Goal: Task Accomplishment & Management: Manage account settings

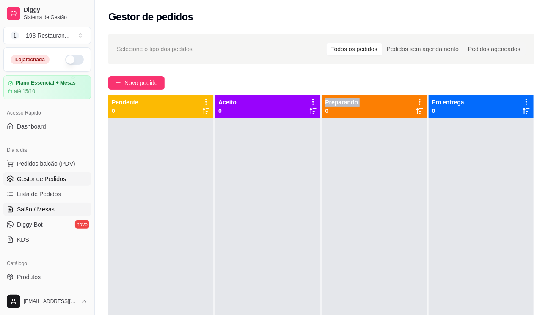
click at [45, 212] on span "Salão / Mesas" at bounding box center [36, 209] width 38 height 8
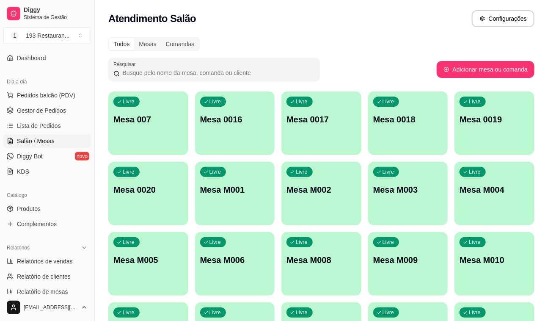
scroll to position [153, 0]
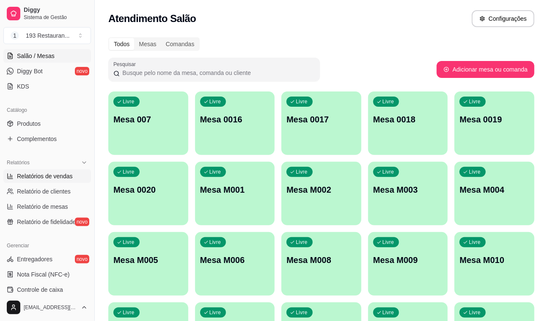
click at [51, 178] on span "Relatórios de vendas" at bounding box center [45, 176] width 56 height 8
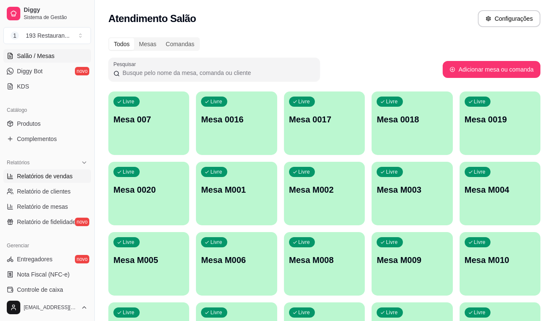
select select "ALL"
select select "0"
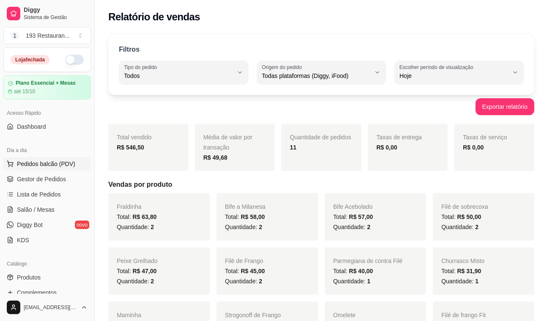
click at [51, 170] on button "Pedidos balcão (PDV)" at bounding box center [47, 164] width 88 height 14
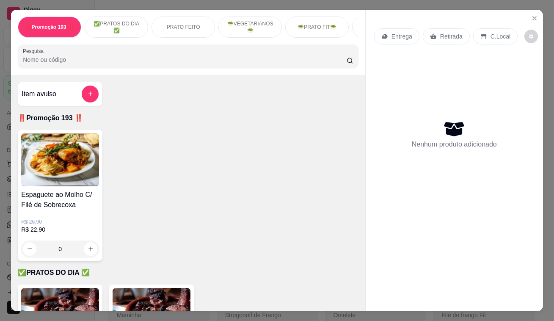
click at [446, 37] on p "Retirada" at bounding box center [451, 36] width 22 height 8
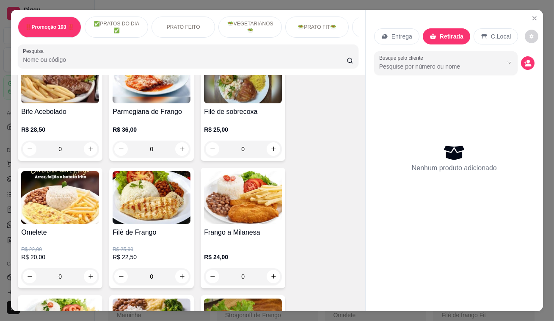
scroll to position [384, 0]
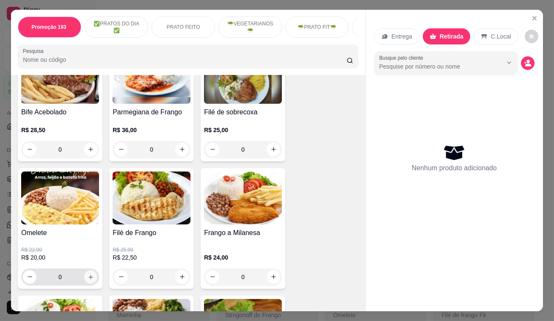
click at [91, 275] on button "increase-product-quantity" at bounding box center [90, 276] width 13 height 13
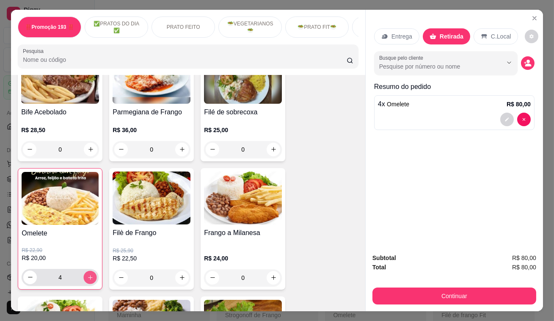
click at [91, 275] on button "increase-product-quantity" at bounding box center [90, 276] width 13 height 13
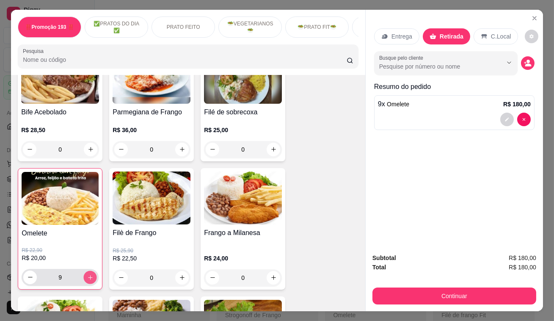
click at [91, 275] on button "increase-product-quantity" at bounding box center [90, 276] width 13 height 13
click at [91, 275] on button "increase-product-quantity" at bounding box center [90, 277] width 14 height 14
click at [90, 274] on button "increase-product-quantity" at bounding box center [90, 277] width 14 height 14
click at [89, 274] on button "increase-product-quantity" at bounding box center [90, 277] width 14 height 14
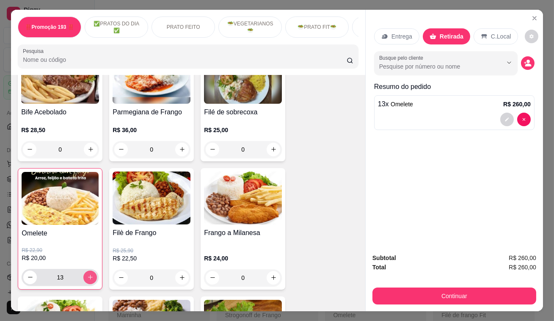
type input "14"
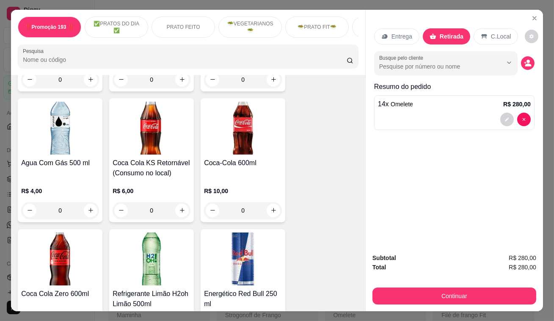
scroll to position [3536, 0]
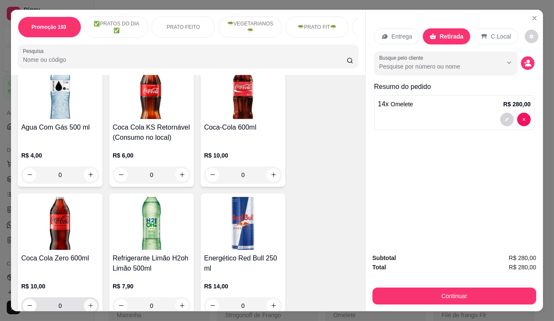
click at [93, 299] on button "increase-product-quantity" at bounding box center [91, 306] width 14 height 14
type input "1"
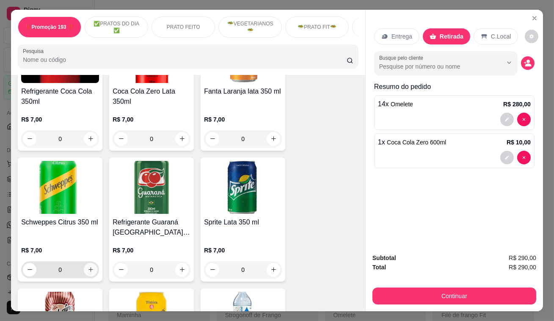
scroll to position [3152, 0]
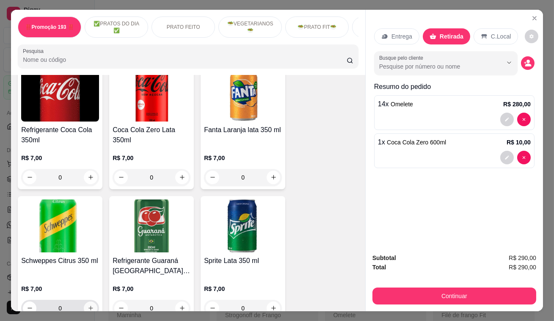
click at [88, 304] on icon "increase-product-quantity" at bounding box center [91, 307] width 6 height 6
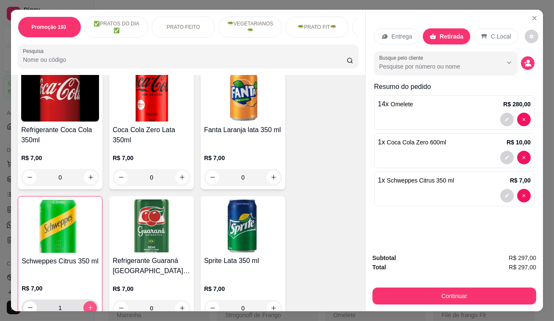
type input "1"
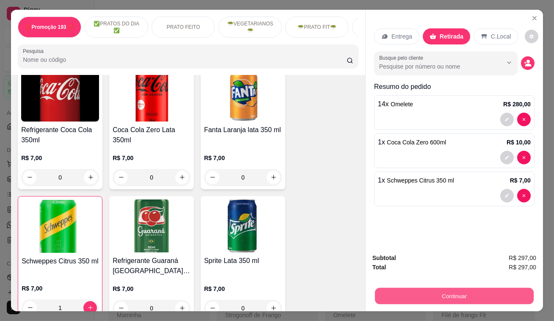
click at [418, 292] on button "Continuar" at bounding box center [454, 296] width 159 height 16
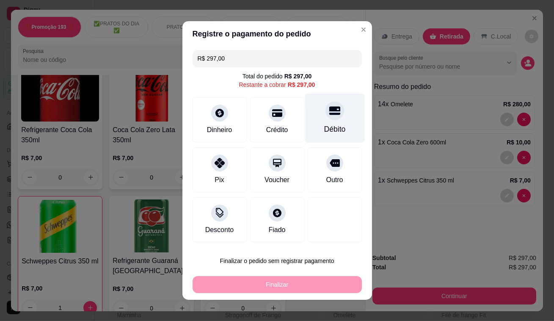
click at [321, 119] on div "Débito" at bounding box center [334, 117] width 60 height 49
type input "R$ 0,00"
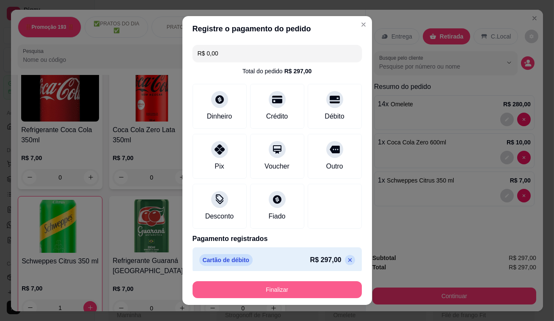
click at [315, 283] on button "Finalizar" at bounding box center [276, 289] width 169 height 17
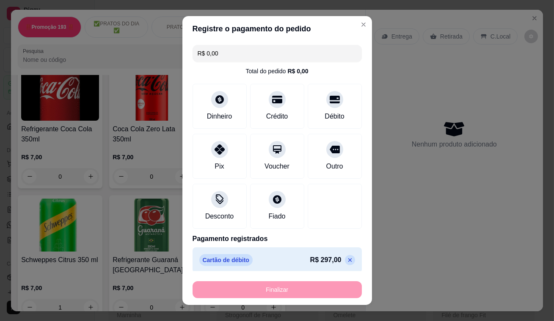
type input "0"
type input "-R$ 297,00"
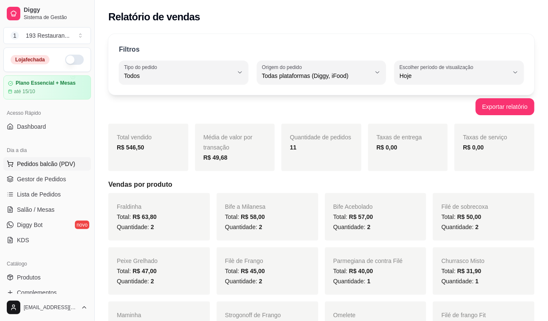
click at [46, 169] on button "Pedidos balcão (PDV)" at bounding box center [47, 164] width 88 height 14
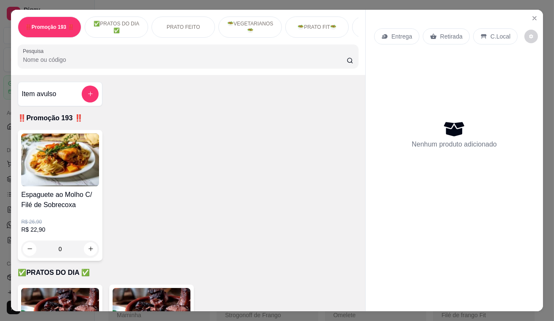
click at [444, 28] on div "Retirada" at bounding box center [445, 36] width 47 height 16
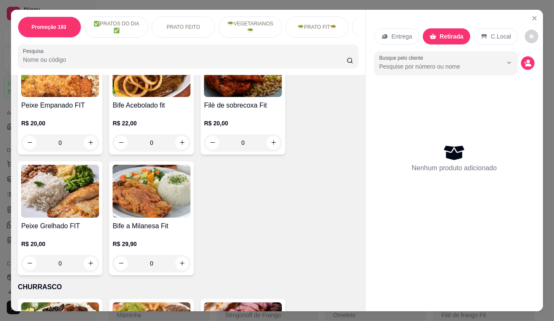
scroll to position [1538, 0]
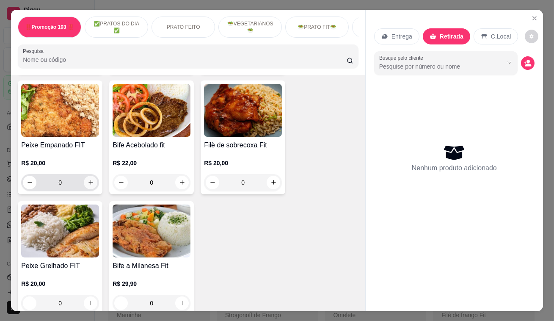
click at [91, 175] on button "increase-product-quantity" at bounding box center [91, 182] width 14 height 14
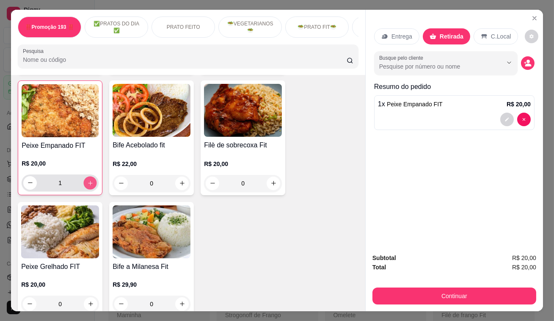
click at [91, 176] on button "increase-product-quantity" at bounding box center [90, 182] width 13 height 13
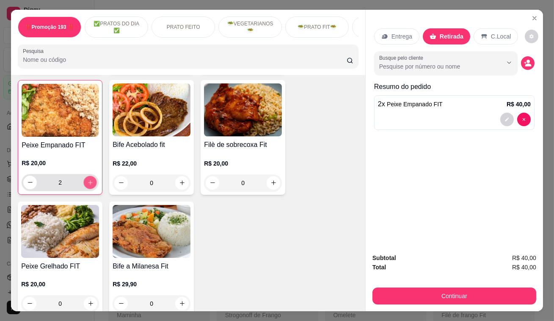
click at [91, 175] on button "increase-product-quantity" at bounding box center [90, 181] width 13 height 13
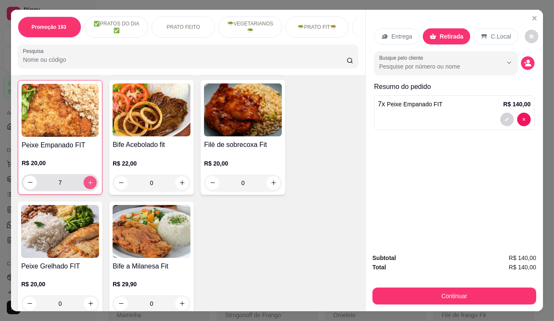
click at [91, 175] on button "increase-product-quantity" at bounding box center [90, 181] width 13 height 13
click at [27, 179] on icon "decrease-product-quantity" at bounding box center [30, 182] width 6 height 6
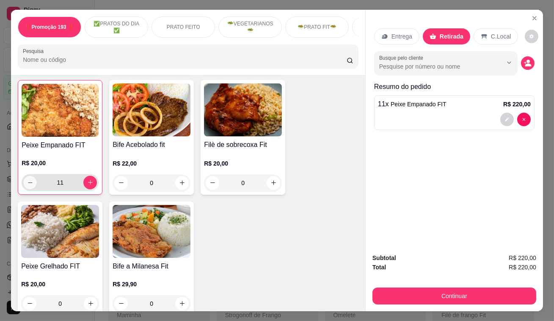
type input "10"
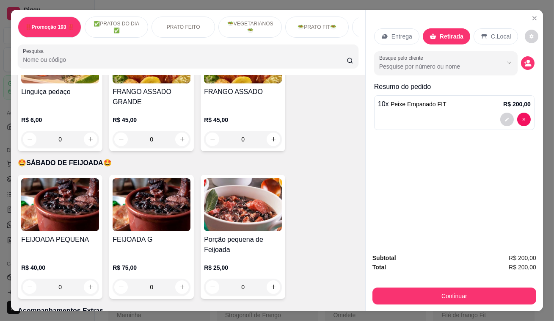
scroll to position [2114, 0]
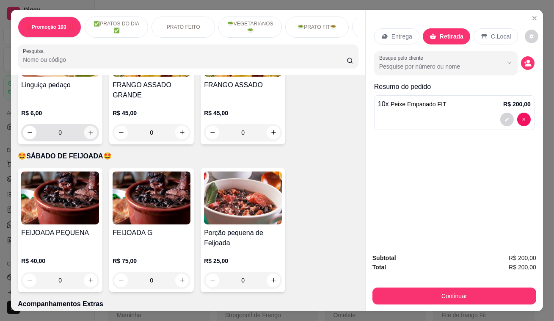
click at [90, 129] on icon "increase-product-quantity" at bounding box center [91, 132] width 6 height 6
type input "1"
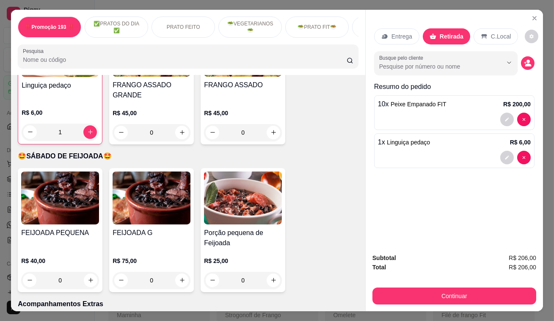
scroll to position [2115, 0]
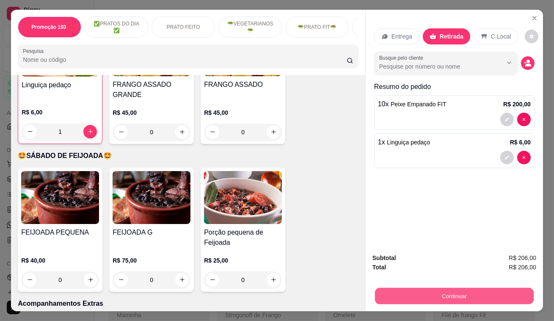
click at [436, 293] on button "Continuar" at bounding box center [454, 296] width 159 height 16
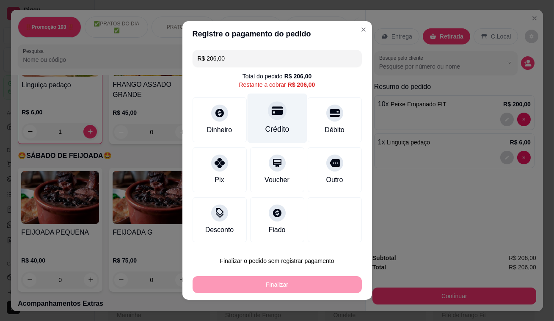
click at [275, 112] on icon at bounding box center [276, 111] width 11 height 8
type input "R$ 0,00"
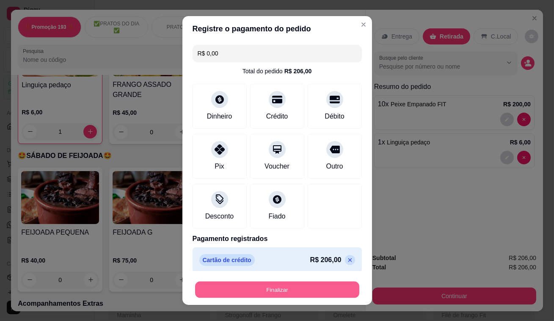
click at [317, 293] on button "Finalizar" at bounding box center [277, 289] width 164 height 16
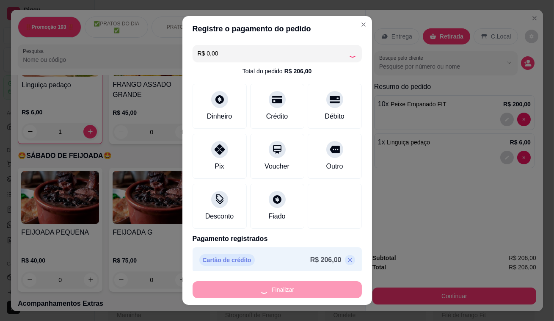
type input "0"
type input "-R$ 206,00"
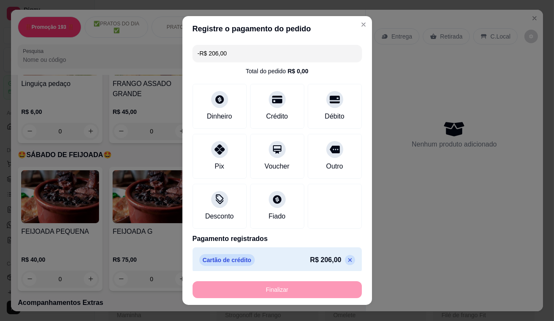
scroll to position [2114, 0]
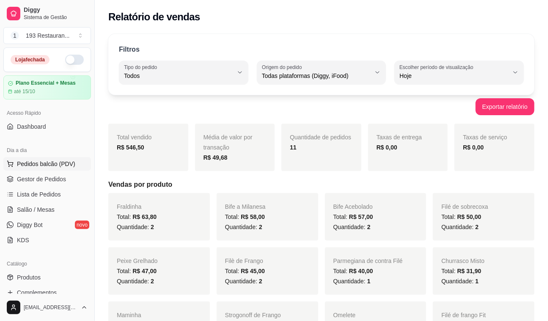
click at [49, 167] on span "Pedidos balcão (PDV)" at bounding box center [46, 163] width 58 height 8
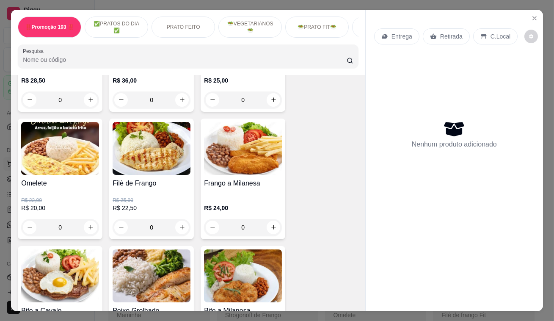
scroll to position [461, 0]
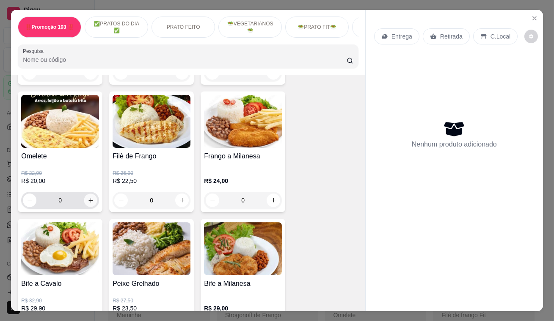
click at [88, 202] on icon "increase-product-quantity" at bounding box center [91, 200] width 6 height 6
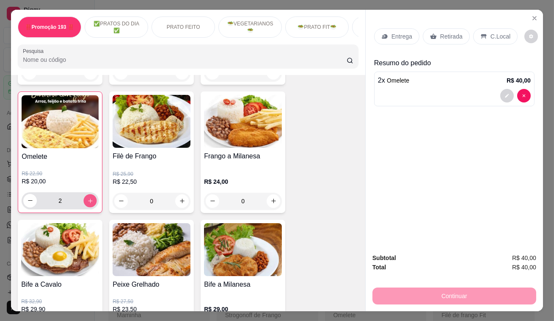
click at [87, 202] on icon "increase-product-quantity" at bounding box center [90, 200] width 6 height 6
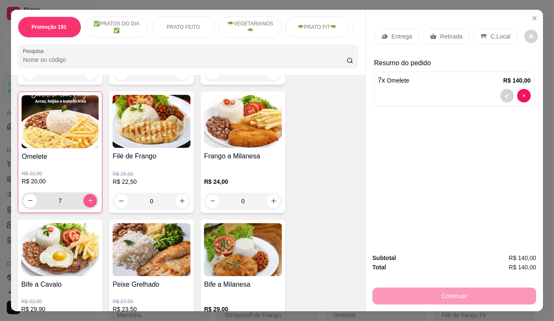
click at [87, 201] on icon "increase-product-quantity" at bounding box center [90, 200] width 6 height 6
click at [29, 203] on icon "decrease-product-quantity" at bounding box center [30, 200] width 6 height 6
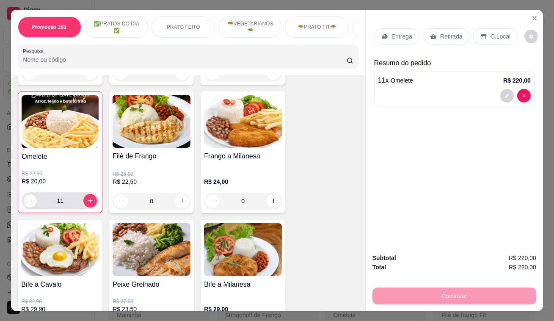
type input "10"
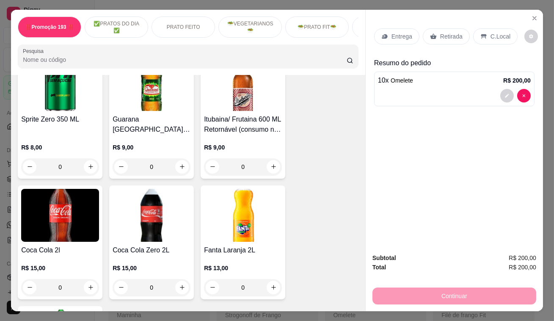
scroll to position [3921, 0]
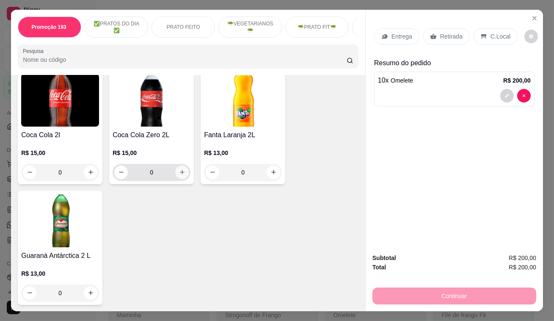
click at [182, 165] on button "increase-product-quantity" at bounding box center [182, 172] width 14 height 14
type input "1"
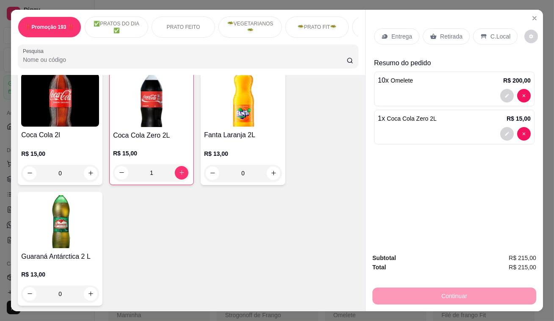
click at [494, 292] on div "Continuar" at bounding box center [454, 294] width 164 height 19
drag, startPoint x: 456, startPoint y: 29, endPoint x: 457, endPoint y: 34, distance: 4.7
click at [456, 32] on p "Retirada" at bounding box center [451, 36] width 22 height 8
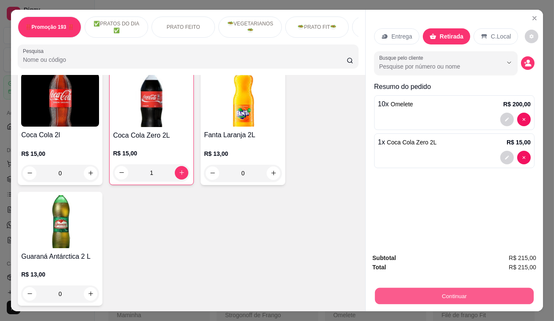
click at [468, 295] on button "Continuar" at bounding box center [454, 296] width 159 height 16
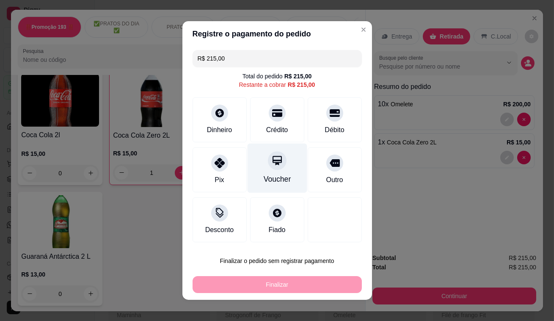
click at [280, 166] on div "Voucher" at bounding box center [277, 167] width 60 height 49
type input "R$ 0,00"
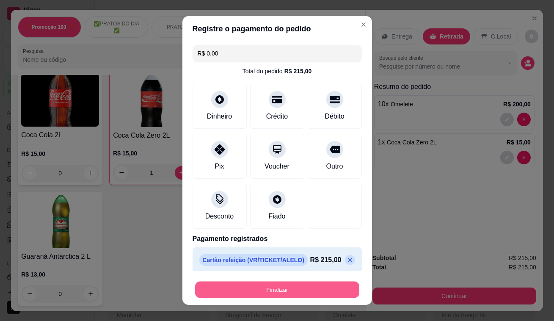
click at [262, 288] on button "Finalizar" at bounding box center [277, 289] width 164 height 16
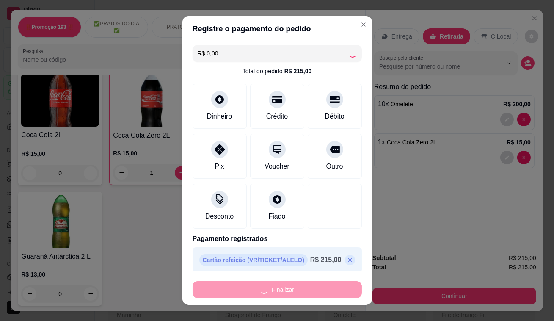
type input "0"
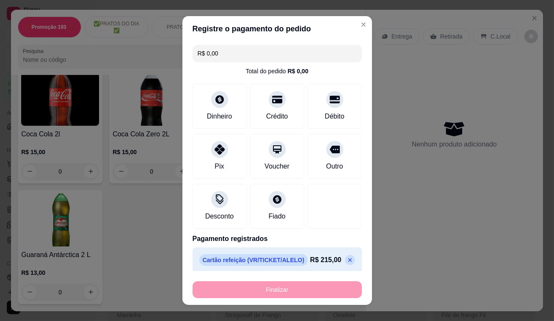
type input "-R$ 215,00"
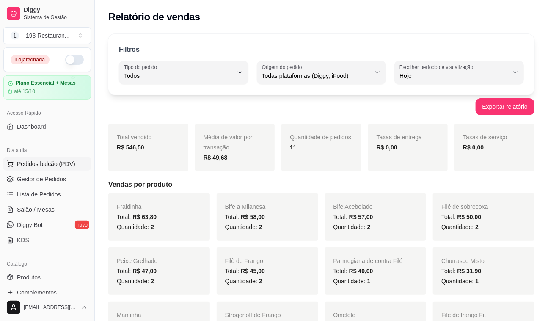
click at [38, 162] on span "Pedidos balcão (PDV)" at bounding box center [46, 163] width 58 height 8
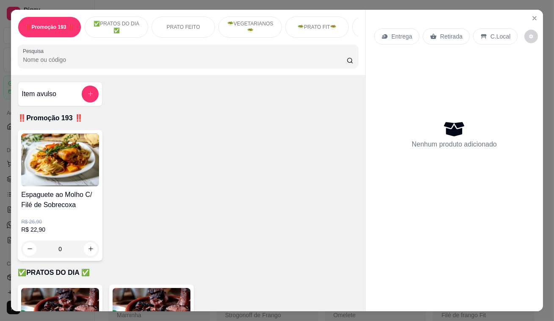
click at [459, 33] on div "Retirada" at bounding box center [445, 36] width 47 height 16
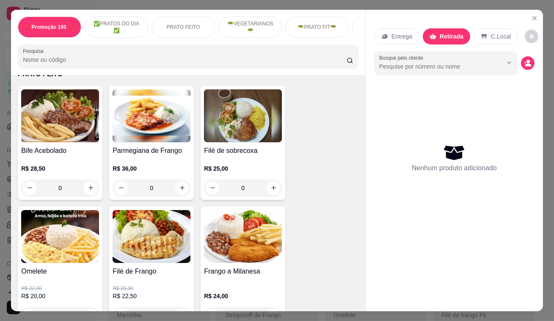
scroll to position [230, 0]
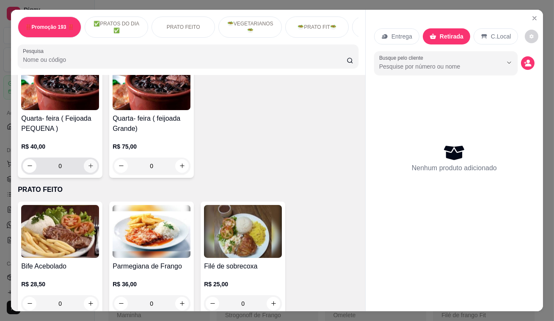
click at [78, 168] on input "0" at bounding box center [59, 165] width 47 height 17
click at [90, 169] on icon "increase-product-quantity" at bounding box center [91, 165] width 6 height 6
type input "1"
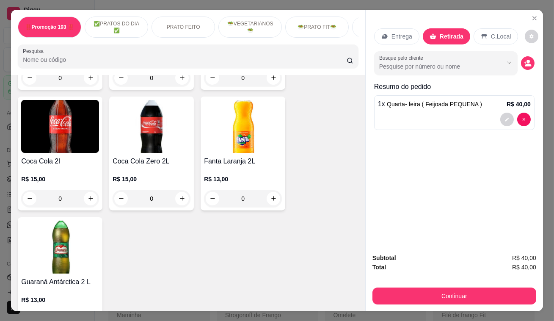
scroll to position [3921, 0]
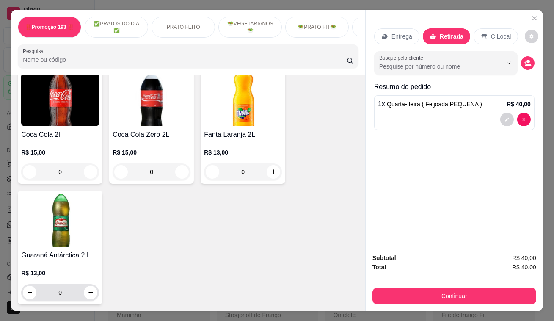
click at [84, 285] on button "increase-product-quantity" at bounding box center [91, 292] width 14 height 14
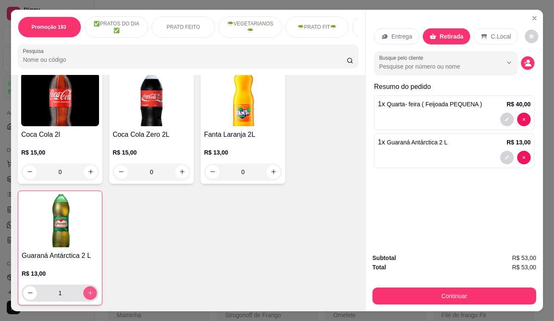
type input "1"
click at [469, 302] on div "Subtotal R$ 53,00 Total R$ 53,00 Continuar" at bounding box center [453, 278] width 177 height 65
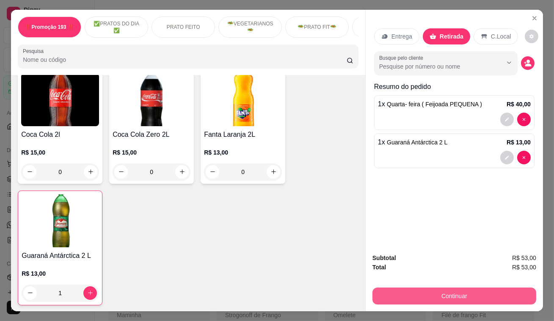
click at [470, 293] on button "Continuar" at bounding box center [454, 295] width 164 height 17
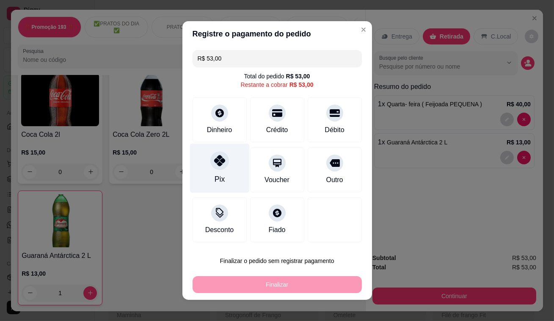
click at [210, 165] on div at bounding box center [219, 160] width 19 height 19
type input "R$ 0,00"
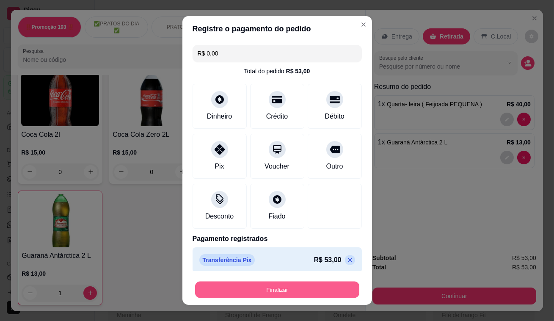
click at [269, 284] on button "Finalizar" at bounding box center [277, 289] width 164 height 16
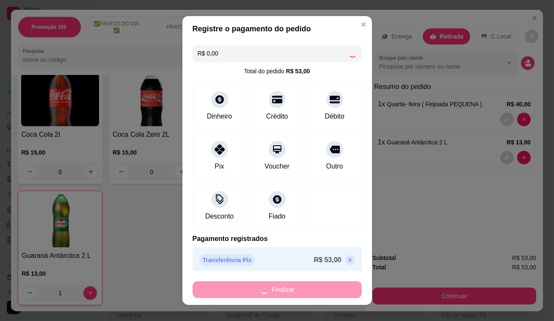
type input "0"
type input "-R$ 53,00"
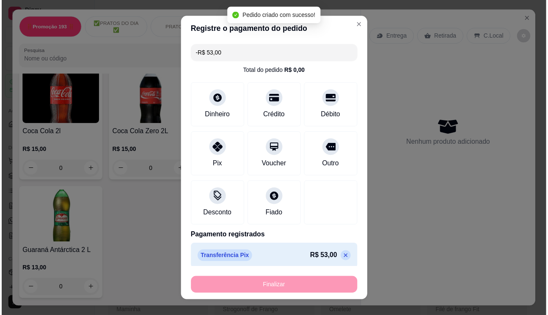
scroll to position [3920, 0]
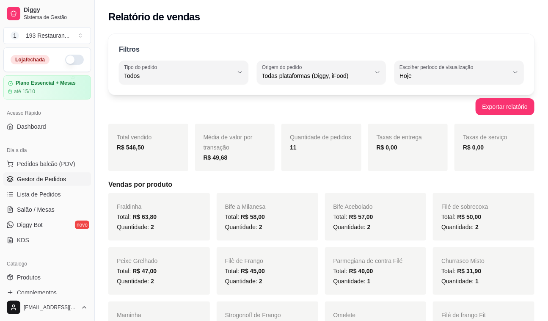
click at [55, 180] on span "Gestor de Pedidos" at bounding box center [41, 179] width 49 height 8
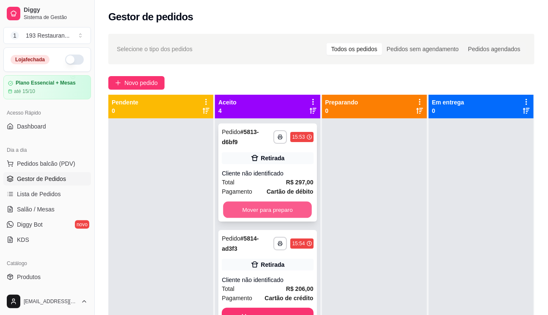
click at [291, 207] on button "Mover para preparo" at bounding box center [267, 210] width 89 height 16
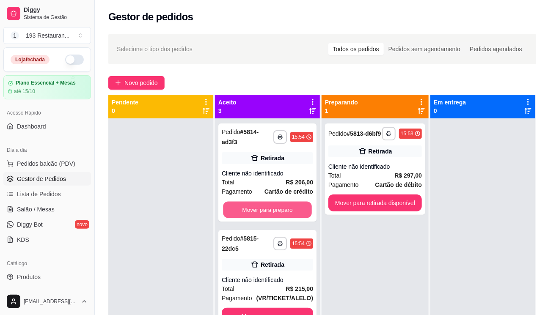
click at [291, 207] on button "Mover para preparo" at bounding box center [267, 210] width 89 height 16
click at [291, 308] on button "Mover para preparo" at bounding box center [267, 316] width 91 height 17
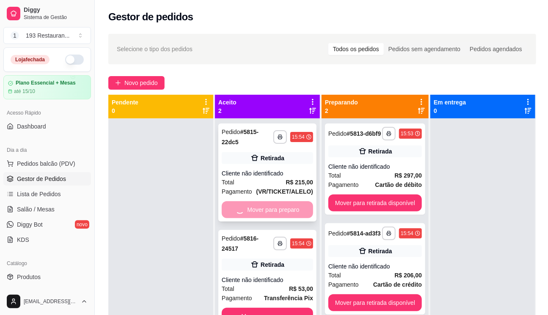
click at [292, 308] on button "Mover para preparo" at bounding box center [267, 316] width 91 height 17
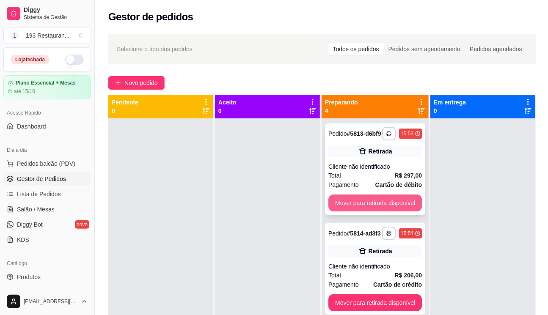
click at [370, 205] on button "Mover para retirada disponível" at bounding box center [374, 203] width 93 height 17
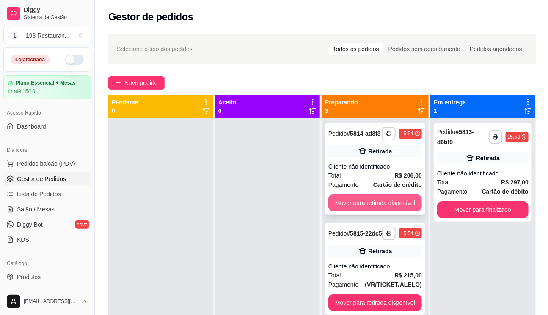
click at [371, 205] on button "Mover para retirada disponível" at bounding box center [374, 203] width 93 height 17
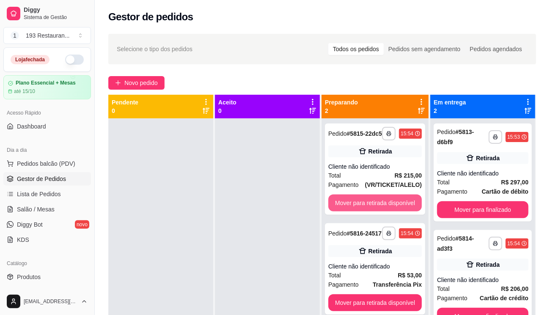
click at [371, 205] on button "Mover para retirada disponível" at bounding box center [374, 203] width 93 height 17
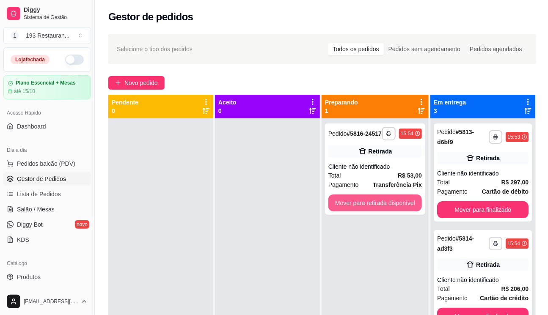
click at [371, 205] on button "Mover para retirada disponível" at bounding box center [374, 203] width 93 height 17
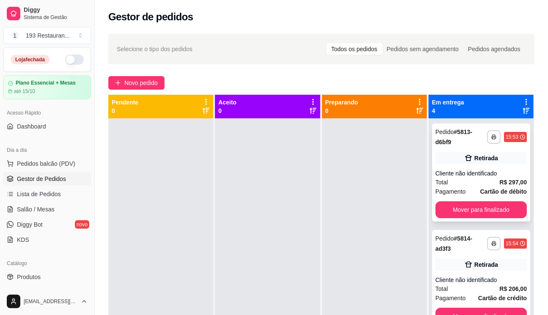
click at [500, 208] on button "Mover para finalizado" at bounding box center [480, 209] width 91 height 17
click at [500, 207] on button "Mover para finalizado" at bounding box center [480, 209] width 91 height 17
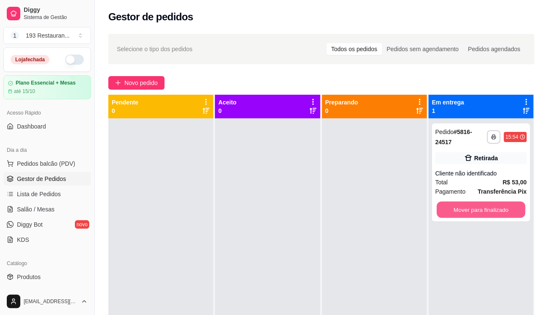
click at [500, 207] on button "Mover para finalizado" at bounding box center [480, 210] width 89 height 16
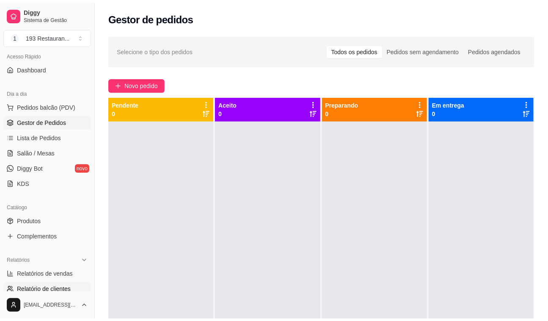
scroll to position [115, 0]
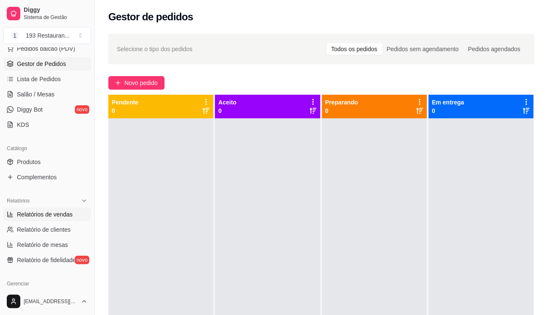
click at [51, 214] on span "Relatórios de vendas" at bounding box center [45, 214] width 56 height 8
select select "ALL"
select select "0"
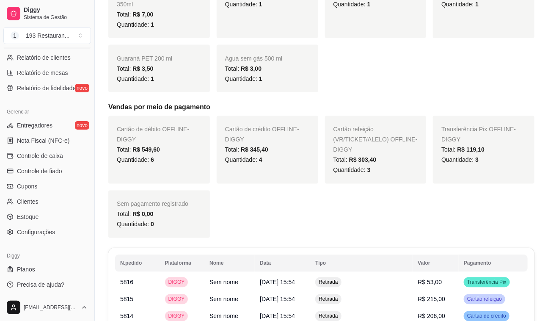
scroll to position [576, 0]
